Goal: Transaction & Acquisition: Subscribe to service/newsletter

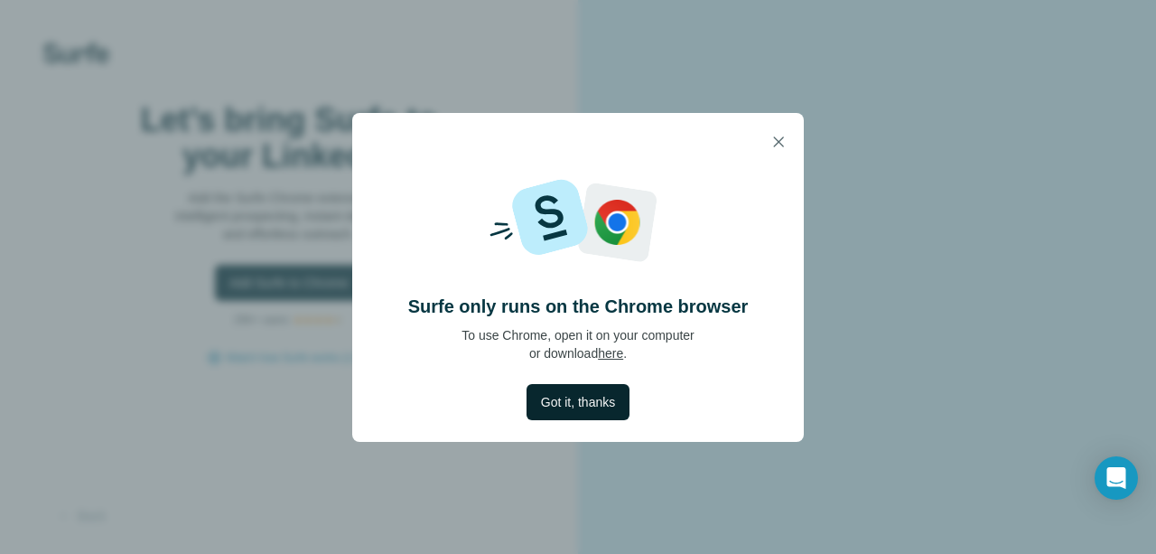
click at [598, 403] on span "Got it, thanks" at bounding box center [578, 402] width 74 height 18
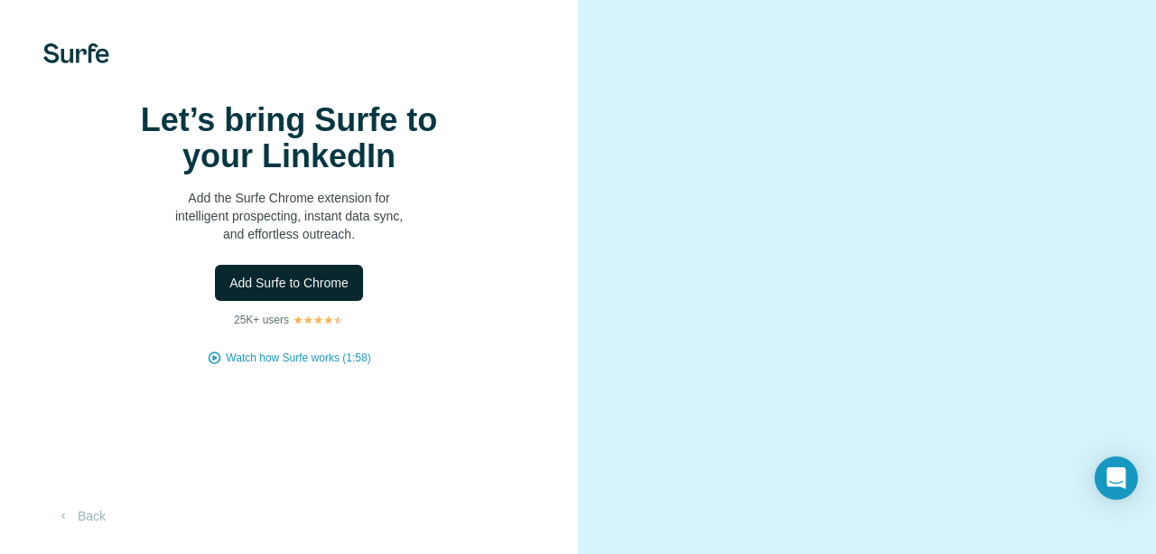
click at [336, 292] on span "Add Surfe to Chrome" at bounding box center [288, 283] width 119 height 18
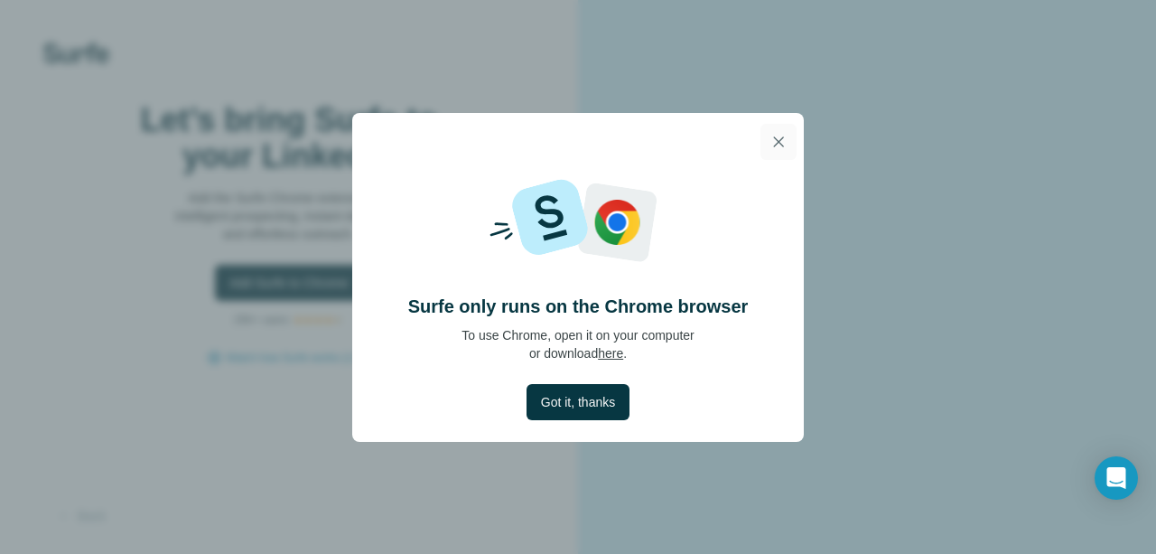
click at [780, 142] on icon "button" at bounding box center [779, 142] width 18 height 18
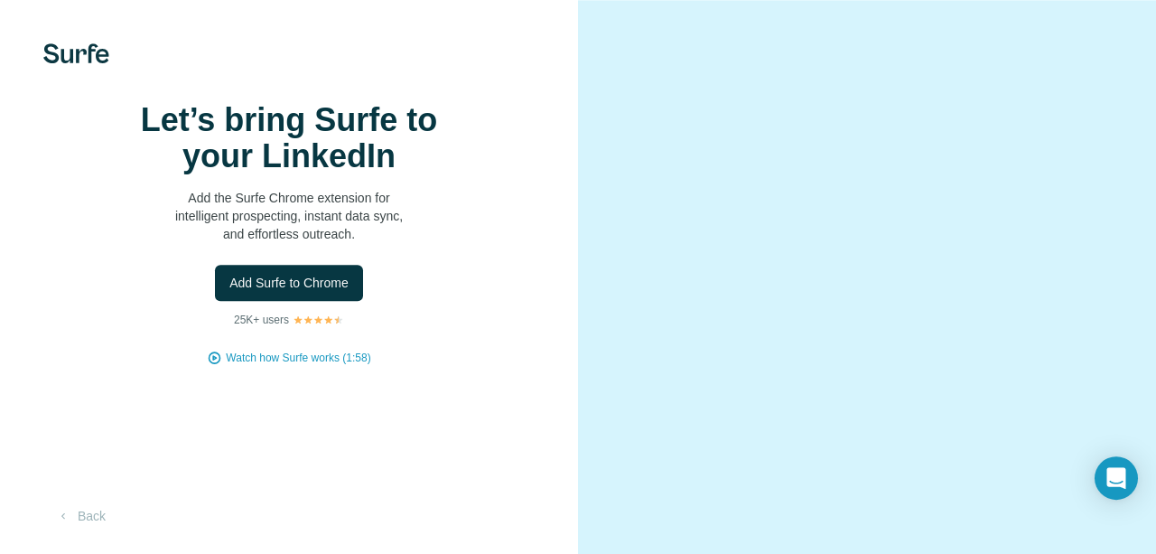
scroll to position [69, 0]
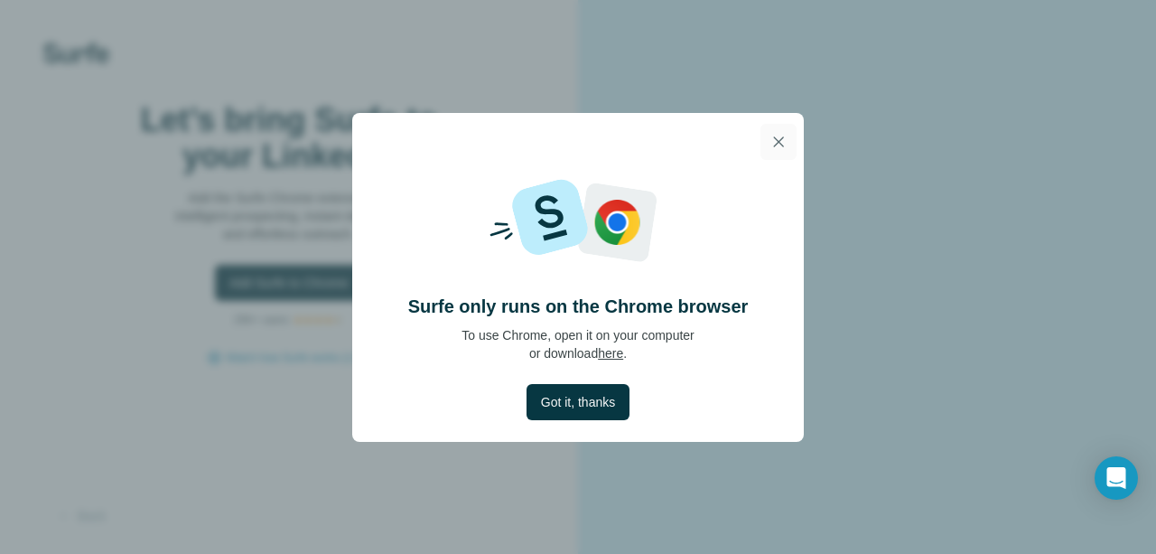
click at [780, 149] on icon "button" at bounding box center [779, 142] width 18 height 18
